Goal: Task Accomplishment & Management: Use online tool/utility

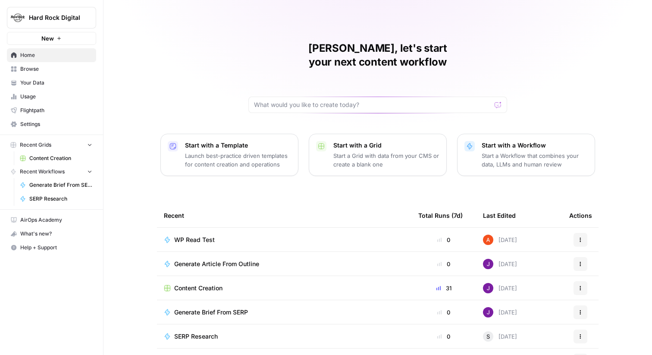
click at [73, 22] on button "Hard Rock Digital" at bounding box center [51, 18] width 89 height 22
type input "mag"
click at [71, 63] on span "Magellan Jets" at bounding box center [83, 64] width 114 height 9
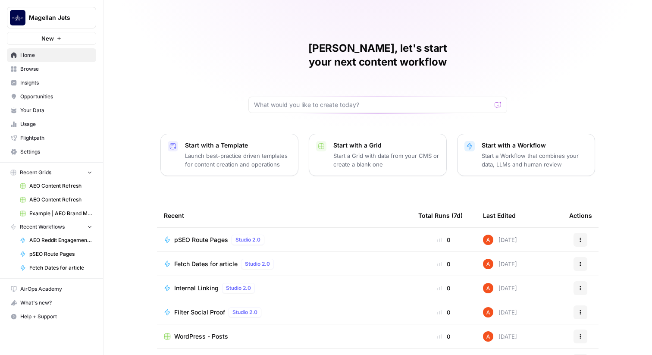
click at [72, 69] on span "Browse" at bounding box center [56, 69] width 72 height 8
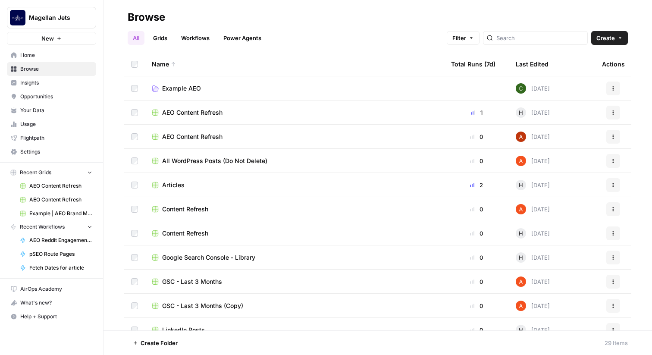
click at [178, 37] on link "Workflows" at bounding box center [195, 38] width 39 height 14
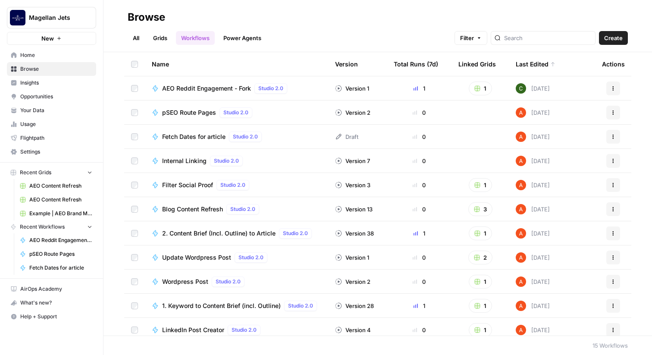
click at [194, 111] on span "pSEO Route Pages" at bounding box center [189, 112] width 54 height 9
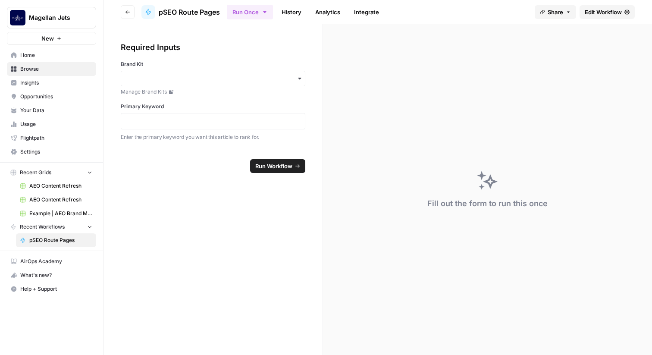
click at [626, 13] on icon at bounding box center [626, 11] width 5 height 5
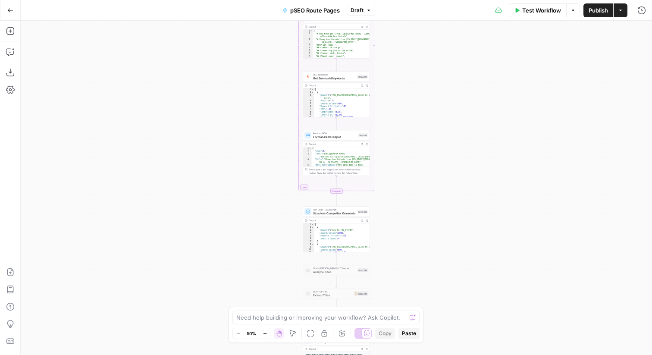
click at [8, 13] on button "Go Back" at bounding box center [11, 11] width 16 height 16
